Goal: Task Accomplishment & Management: Manage account settings

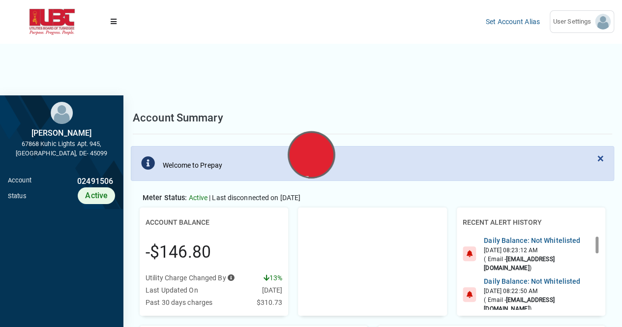
scroll to position [4, 0]
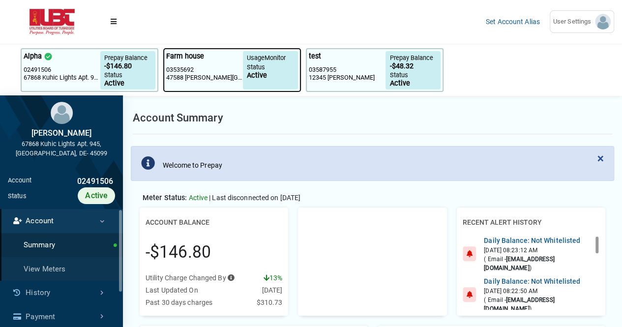
click at [227, 70] on p "03535692" at bounding box center [204, 70] width 77 height 8
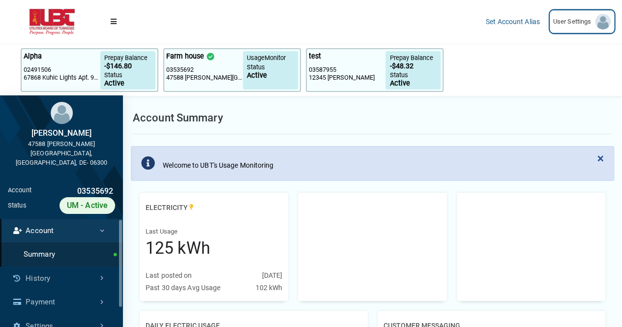
click at [593, 21] on span "User Settings" at bounding box center [574, 22] width 42 height 10
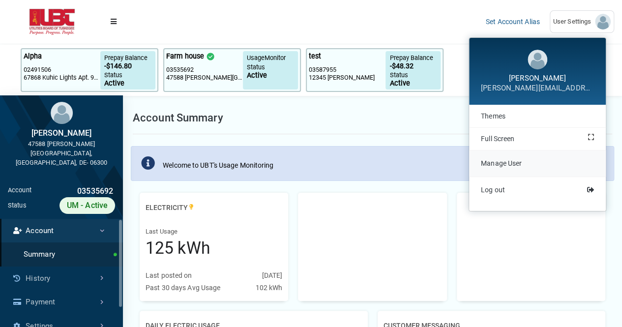
click at [507, 165] on span "Manage User" at bounding box center [501, 163] width 41 height 8
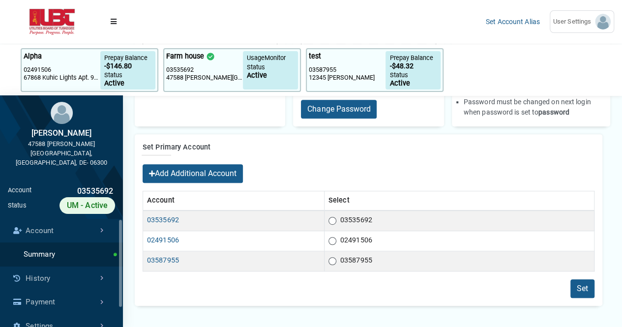
scroll to position [176, 0]
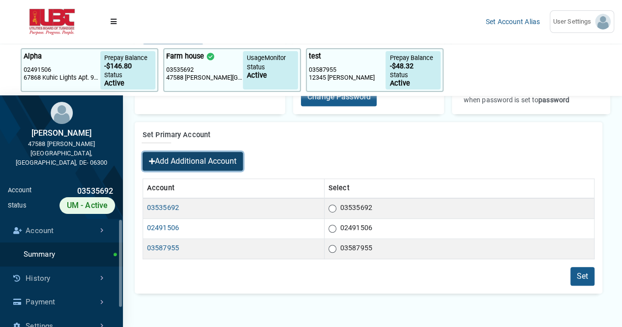
click at [201, 158] on button "Add Additional Account" at bounding box center [193, 161] width 100 height 19
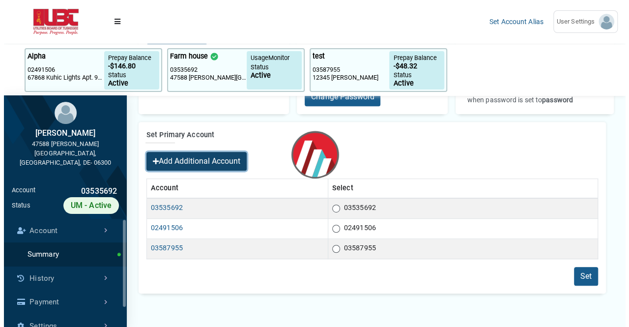
scroll to position [0, 0]
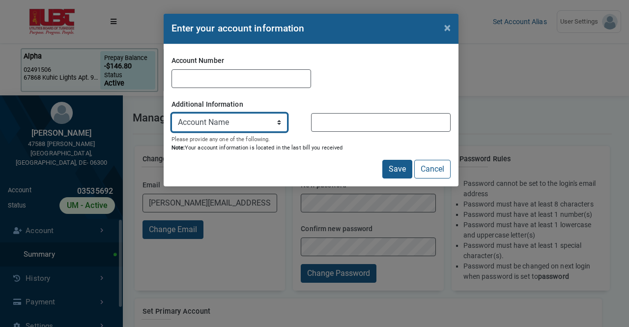
click at [275, 120] on select "Account Name Meter Number" at bounding box center [230, 122] width 116 height 19
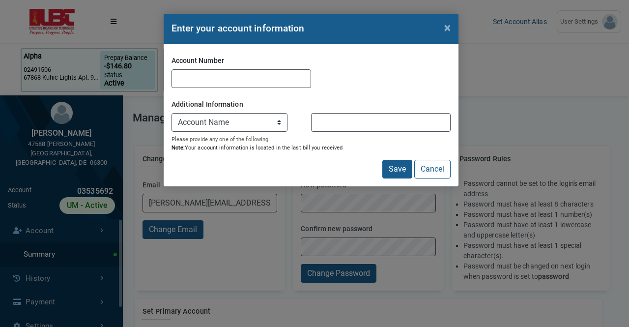
click at [311, 165] on div "Save Cancel" at bounding box center [311, 169] width 279 height 19
click at [426, 168] on button "Cancel" at bounding box center [432, 169] width 36 height 19
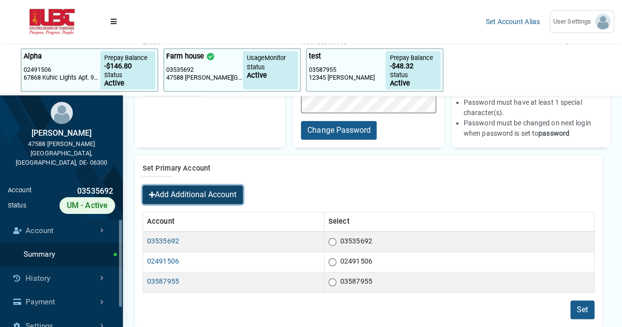
scroll to position [226, 0]
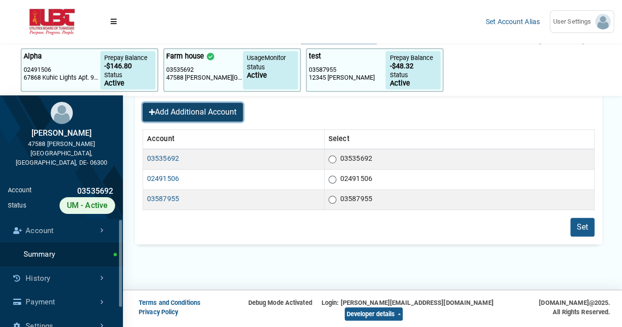
click at [207, 112] on button "Add Additional Account" at bounding box center [193, 112] width 100 height 19
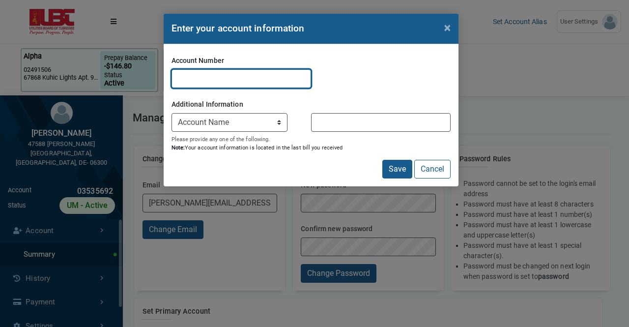
click at [230, 76] on input "Account Number" at bounding box center [242, 78] width 140 height 19
paste input "06605695"
type input "06605695"
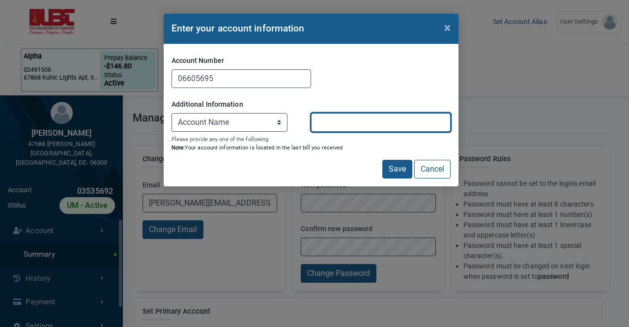
click at [324, 123] on input "Value" at bounding box center [381, 122] width 140 height 19
paste input "[PERSON_NAME]"
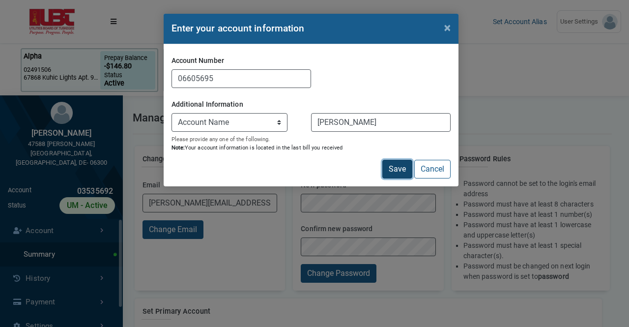
click at [404, 173] on button "Save" at bounding box center [397, 169] width 30 height 19
type input "[PERSON_NAME]"
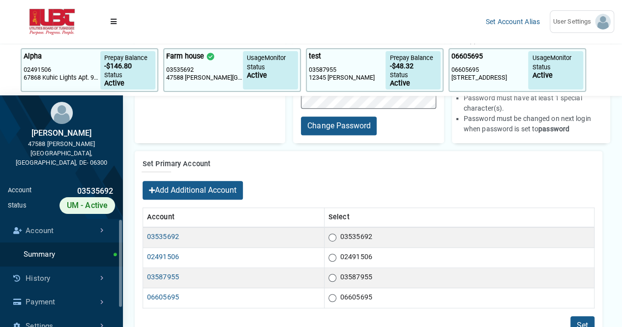
scroll to position [197, 0]
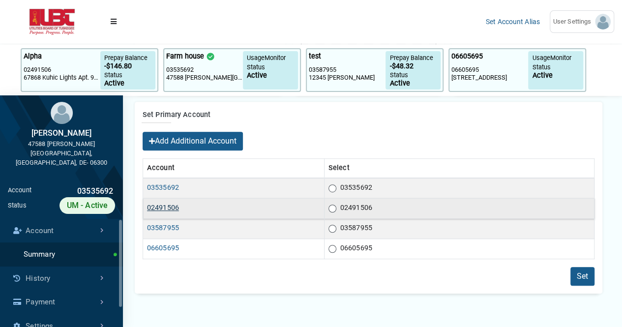
click at [168, 208] on link "02491506" at bounding box center [163, 207] width 32 height 8
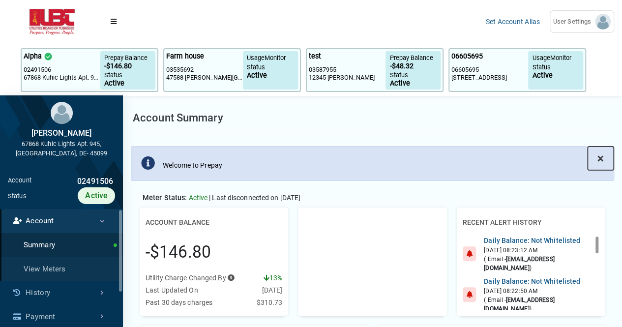
click at [600, 158] on span "×" at bounding box center [600, 158] width 6 height 14
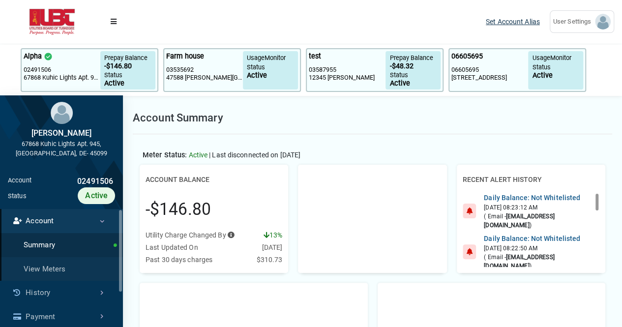
click at [524, 18] on link "Set Account Alias" at bounding box center [513, 22] width 54 height 8
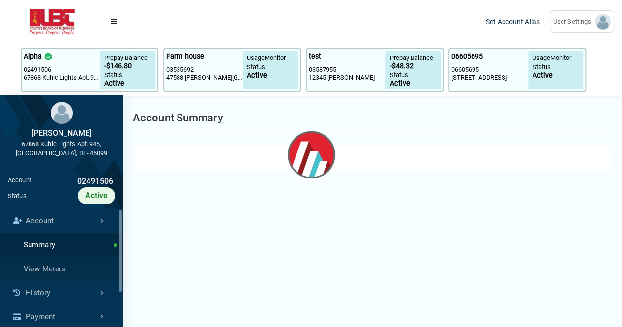
select select "25 per page"
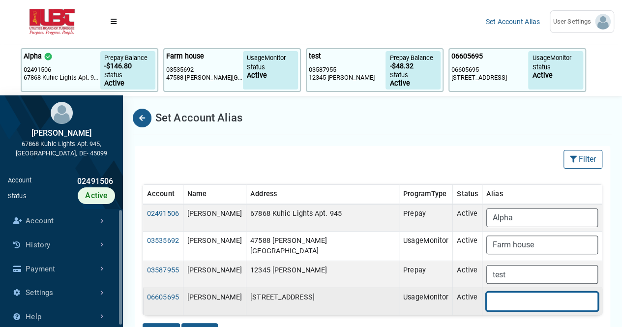
click at [492, 293] on input "text" at bounding box center [542, 301] width 112 height 19
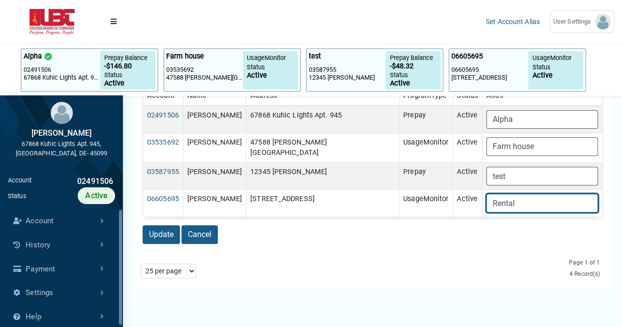
scroll to position [98, 0]
type input "Rental"
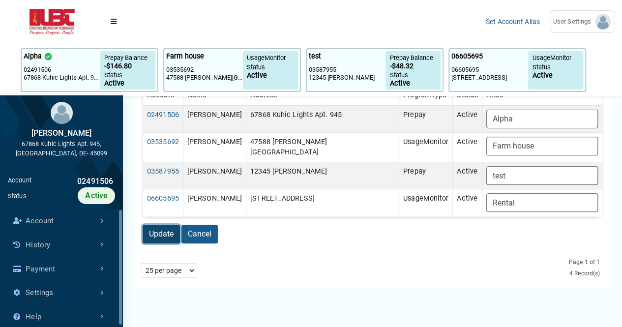
click at [163, 232] on button "Update" at bounding box center [161, 234] width 37 height 19
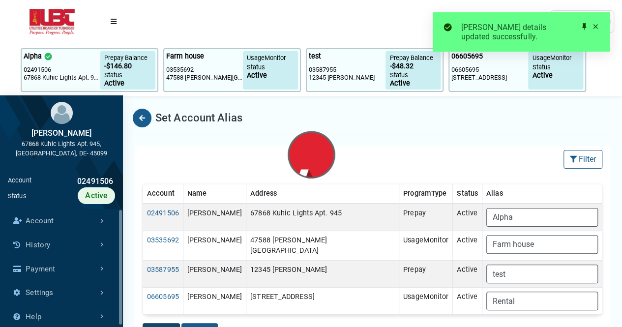
select select "25 per page"
click at [596, 26] on span at bounding box center [595, 27] width 8 height 8
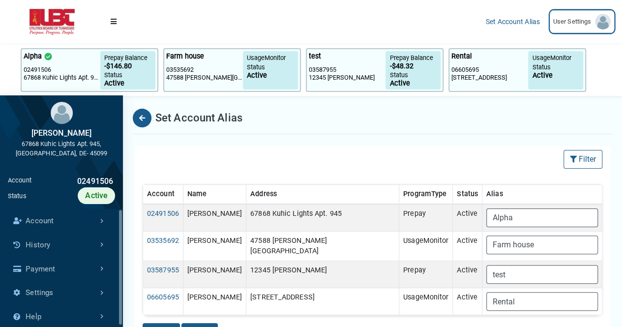
click at [602, 22] on img at bounding box center [603, 22] width 16 height 16
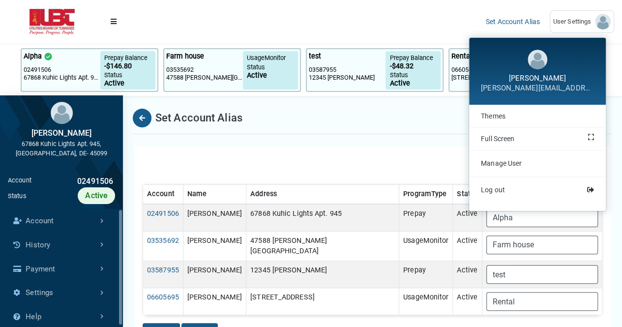
click at [281, 150] on div "Filter Filter (No Filters Applied) Clear All Sort By: Sort By Account (Asc) Acc…" at bounding box center [372, 159] width 475 height 27
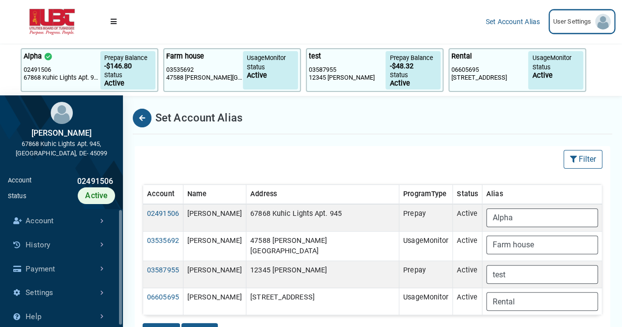
click at [610, 22] on link "User Settings" at bounding box center [582, 21] width 64 height 23
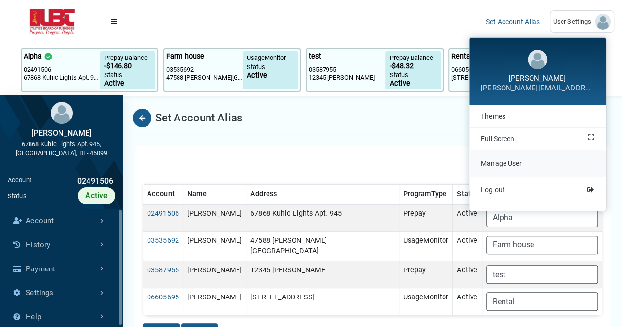
click at [509, 164] on span "Manage User" at bounding box center [501, 163] width 41 height 8
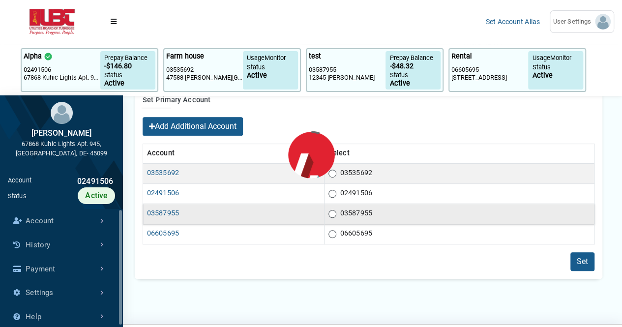
scroll to position [196, 0]
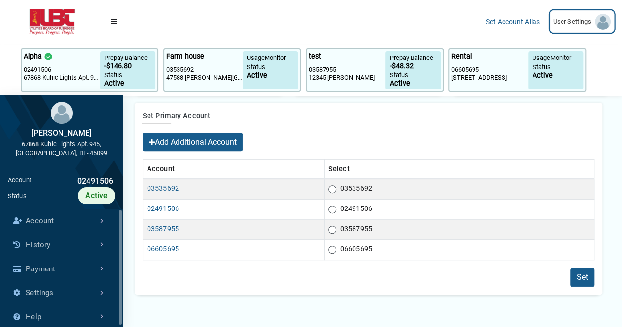
click at [592, 24] on span "User Settings" at bounding box center [574, 22] width 42 height 10
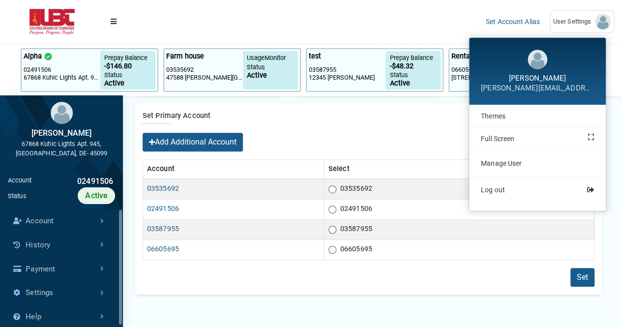
click at [315, 145] on div "Add Additional Account" at bounding box center [369, 146] width 452 height 27
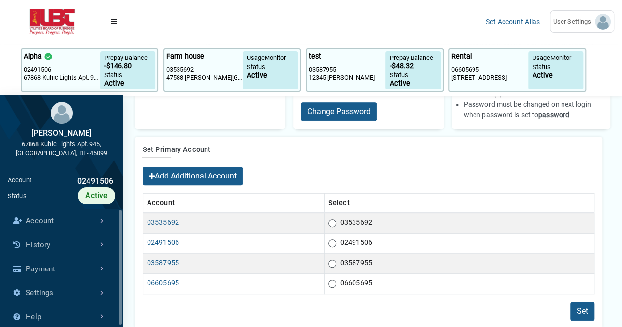
scroll to position [168, 0]
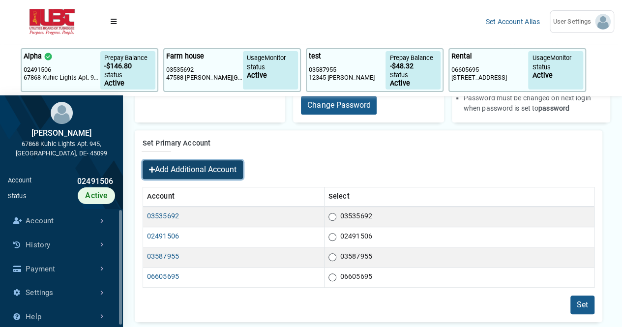
click at [193, 171] on button "Add Additional Account" at bounding box center [193, 169] width 100 height 19
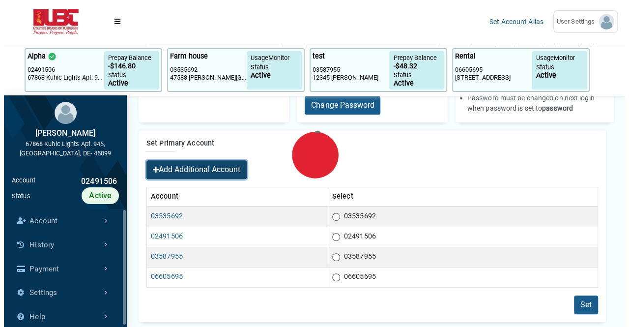
scroll to position [0, 0]
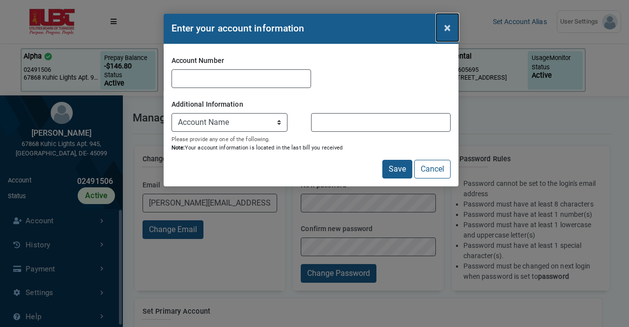
click at [445, 25] on span "×" at bounding box center [447, 28] width 6 height 14
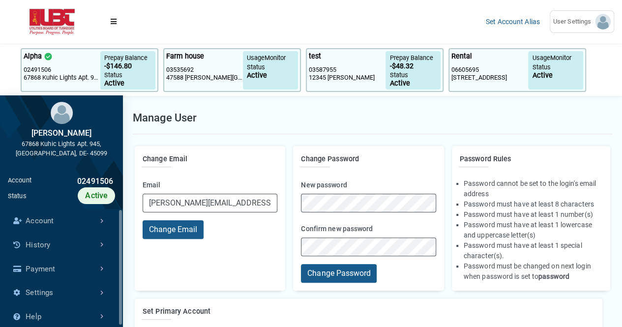
click at [348, 117] on div "Manage User" at bounding box center [372, 118] width 479 height 32
